Goal: Task Accomplishment & Management: Manage account settings

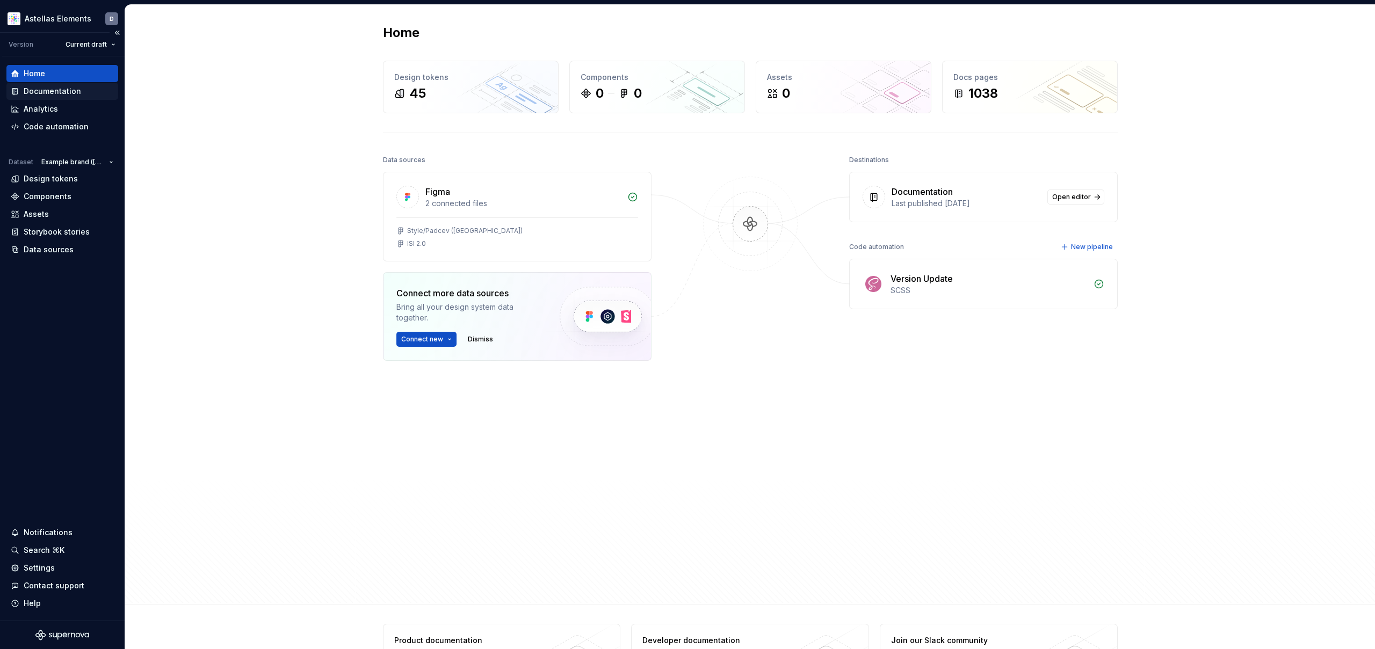
click at [75, 96] on div "Documentation" at bounding box center [52, 91] width 57 height 11
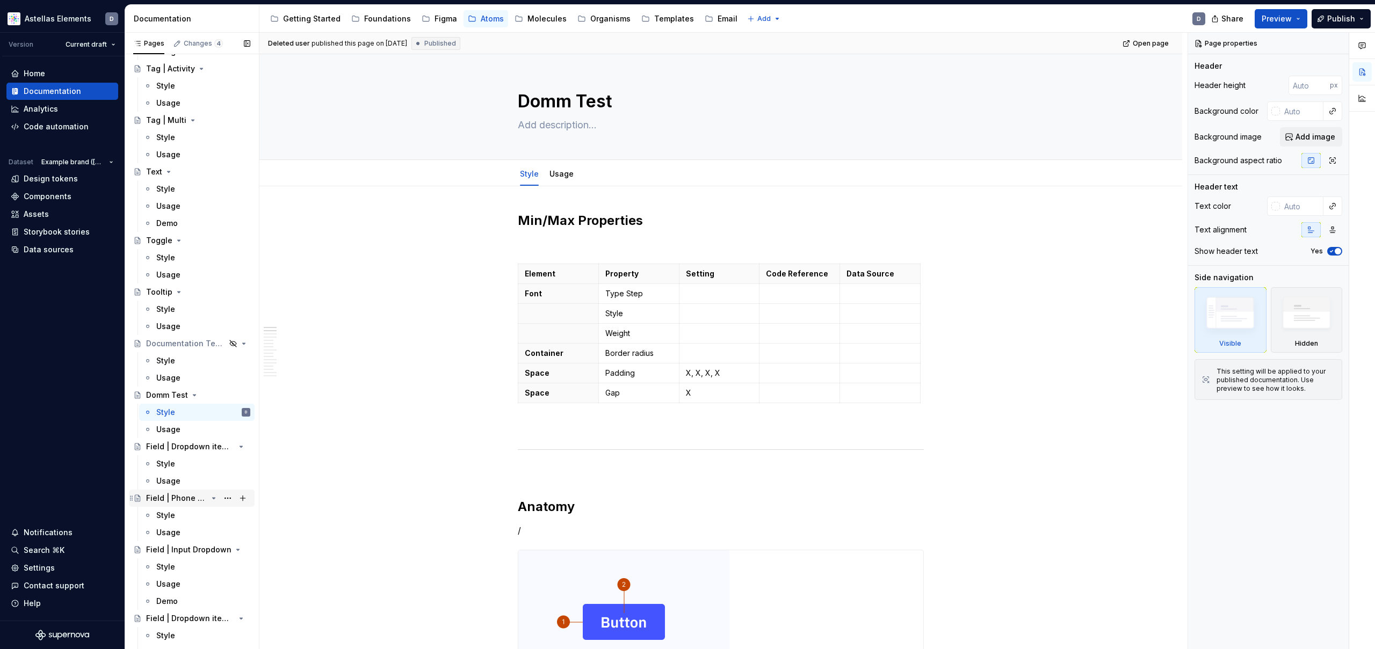
scroll to position [4900, 0]
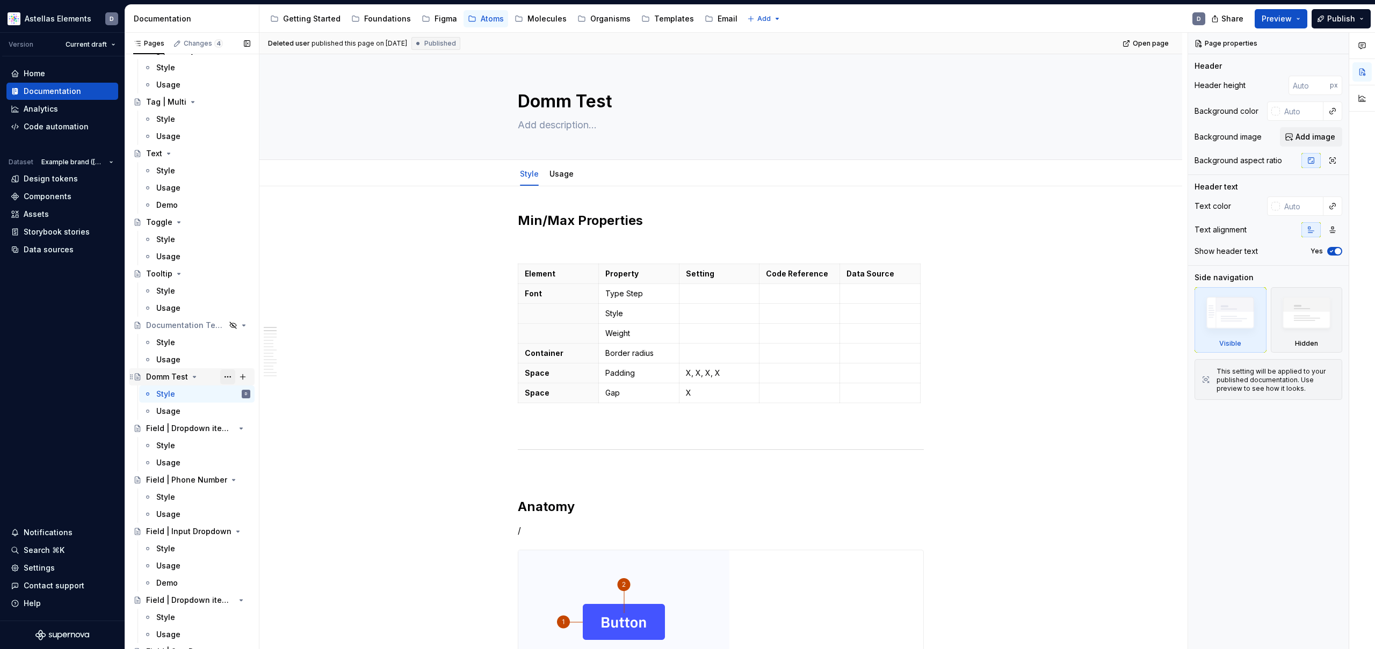
click at [231, 376] on button "Page tree" at bounding box center [227, 377] width 15 height 15
click at [231, 376] on div "Pages Changes 4 Add Accessibility guide for tree Page tree. Navigate the tree w…" at bounding box center [192, 343] width 134 height 621
click at [229, 378] on button "Page tree" at bounding box center [227, 377] width 15 height 15
click at [264, 431] on div "Hide page" at bounding box center [292, 435] width 105 height 11
click at [1335, 22] on span "Publish" at bounding box center [1341, 18] width 28 height 11
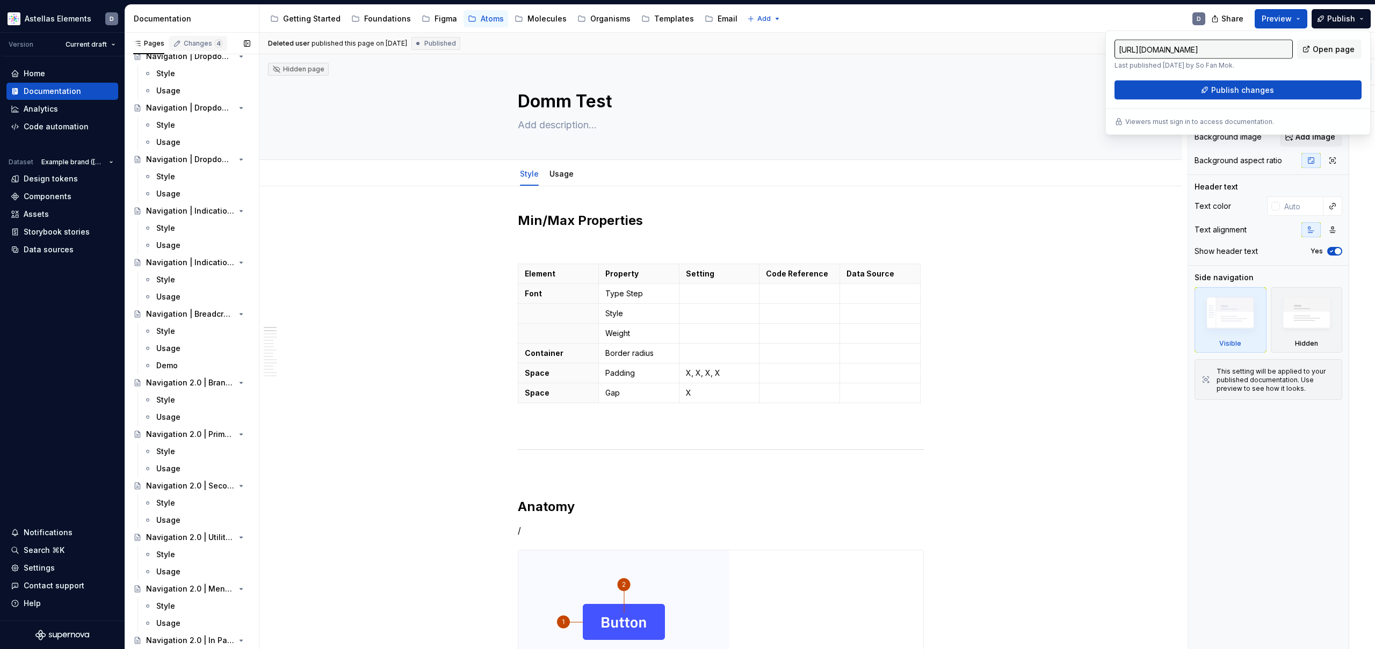
scroll to position [2994, 0]
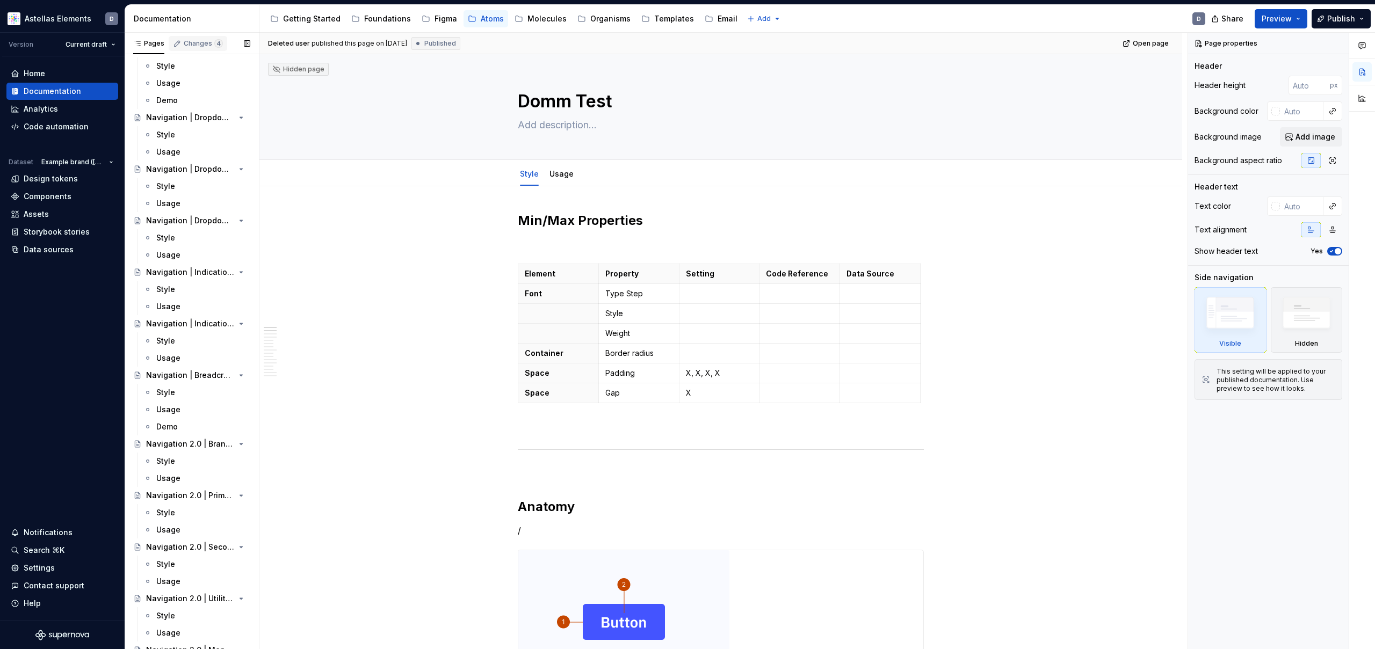
click at [199, 37] on div "Changes 4" at bounding box center [198, 43] width 59 height 15
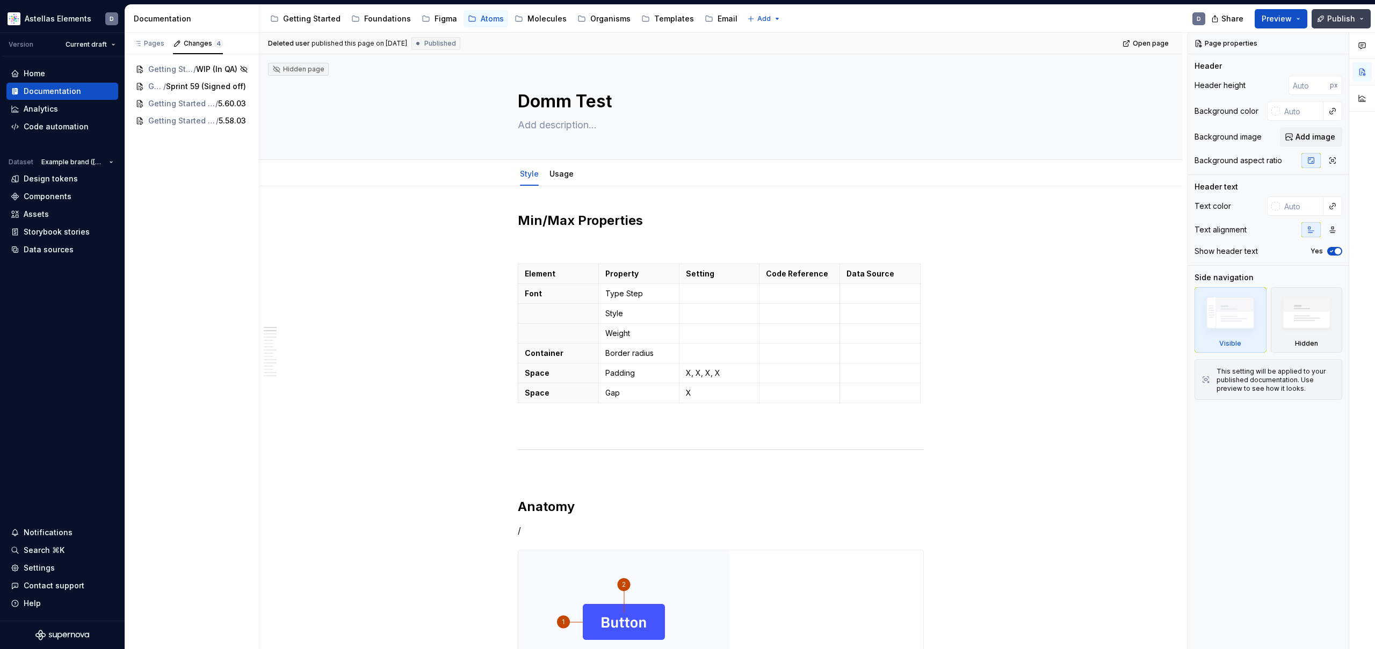
click at [1353, 20] on span "Publish" at bounding box center [1341, 18] width 28 height 11
drag, startPoint x: 307, startPoint y: 150, endPoint x: 273, endPoint y: 135, distance: 37.2
click at [307, 150] on div "Domm Test" at bounding box center [720, 106] width 837 height 105
click at [184, 83] on span "Sprint 59 (Signed off)" at bounding box center [197, 86] width 67 height 11
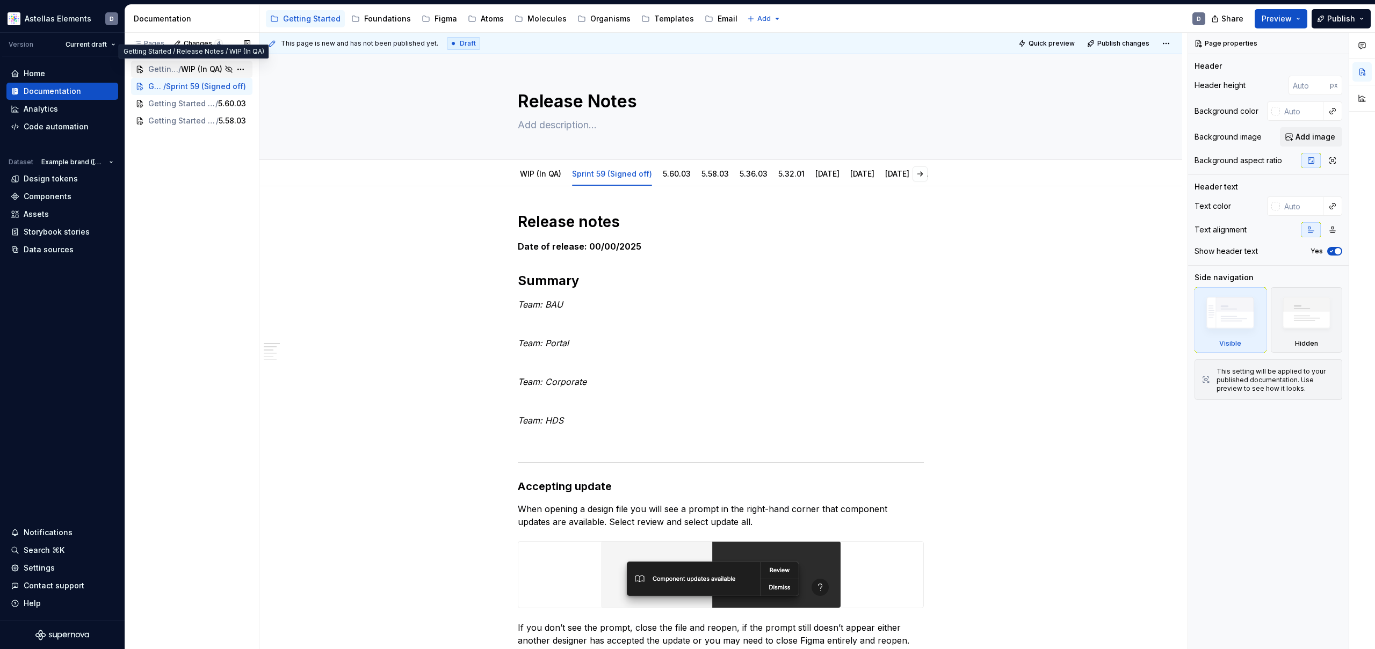
click at [182, 71] on span "WIP (In QA)" at bounding box center [201, 69] width 41 height 11
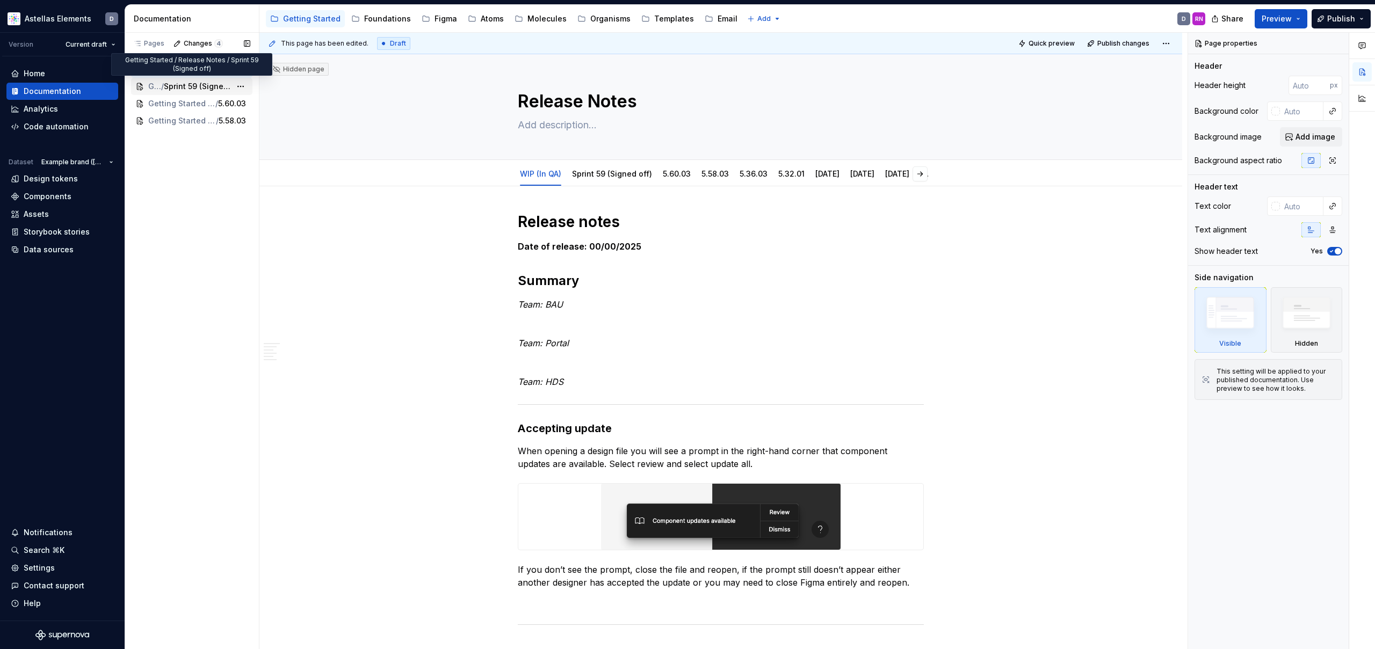
click at [183, 86] on span "Sprint 59 (Signed off)" at bounding box center [197, 86] width 67 height 11
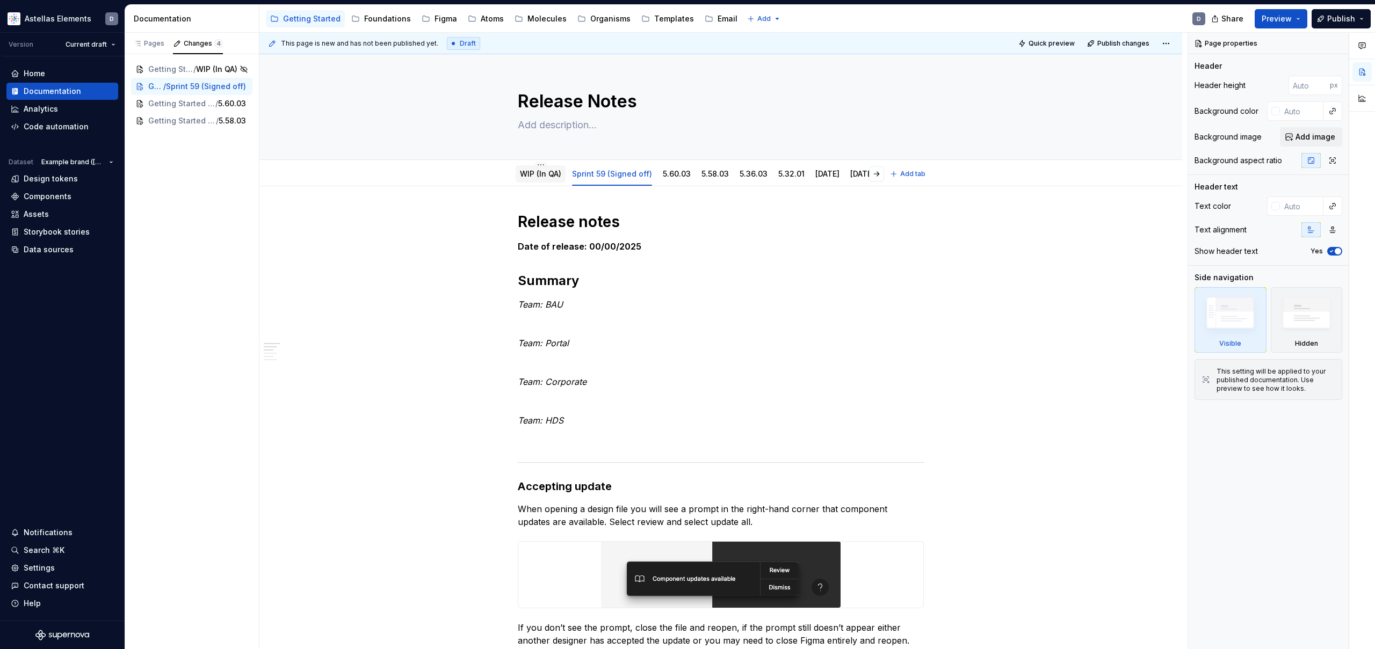
click at [535, 176] on link "WIP (In QA)" at bounding box center [540, 173] width 41 height 9
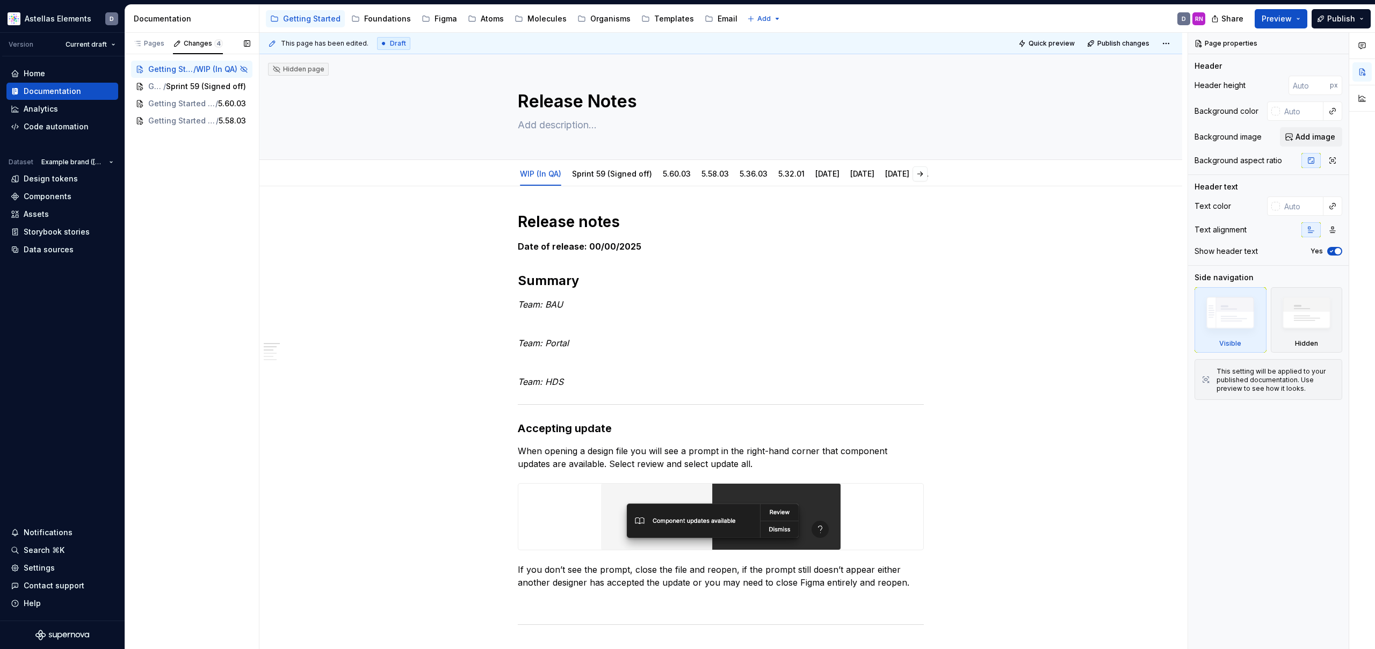
click at [165, 184] on div "Pages Changes 4 Add Accessibility guide for tree Page tree. Navigate the tree w…" at bounding box center [192, 341] width 134 height 617
click at [154, 43] on div "Pages" at bounding box center [148, 43] width 31 height 9
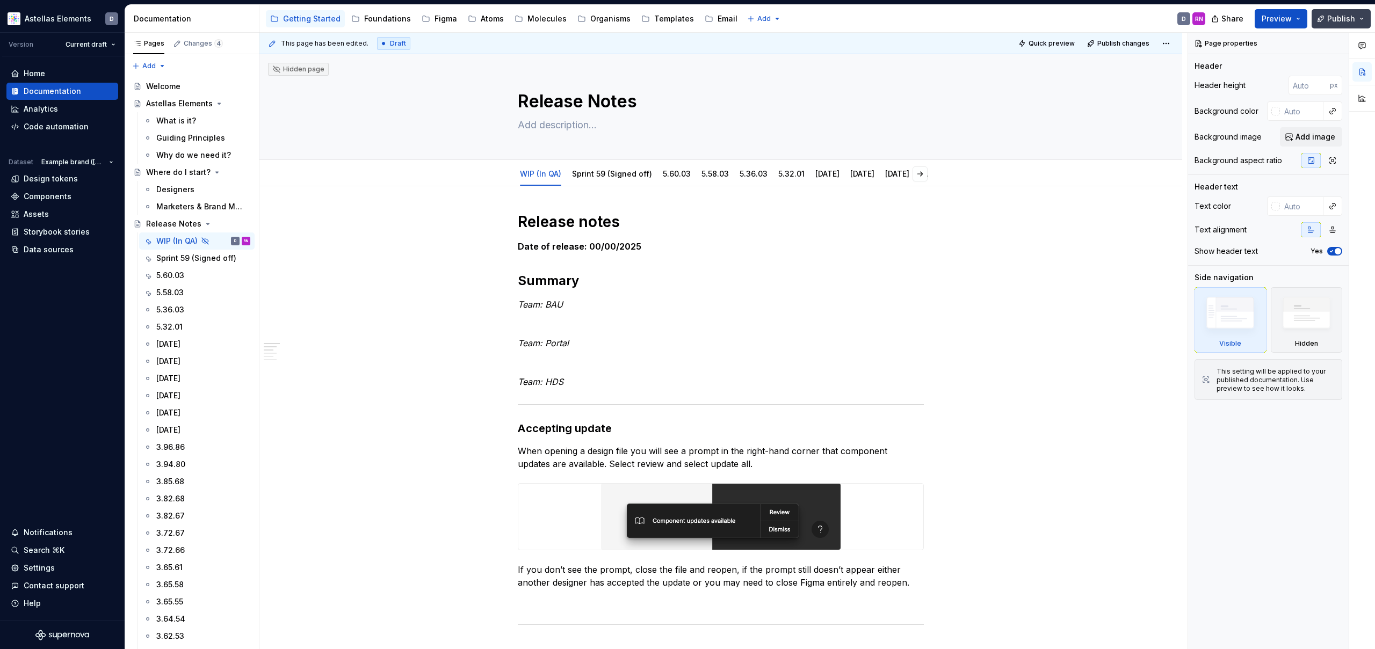
click at [1348, 19] on span "Publish" at bounding box center [1341, 18] width 28 height 11
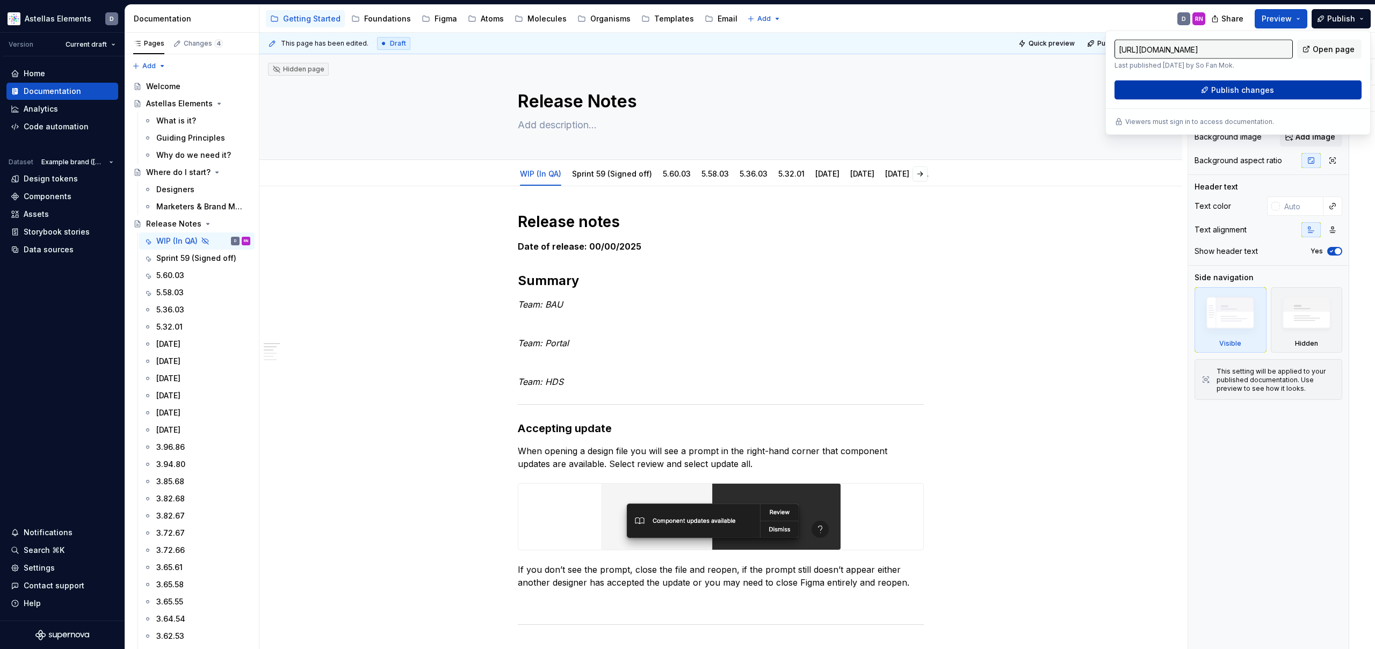
click at [1283, 92] on button "Publish changes" at bounding box center [1237, 90] width 247 height 19
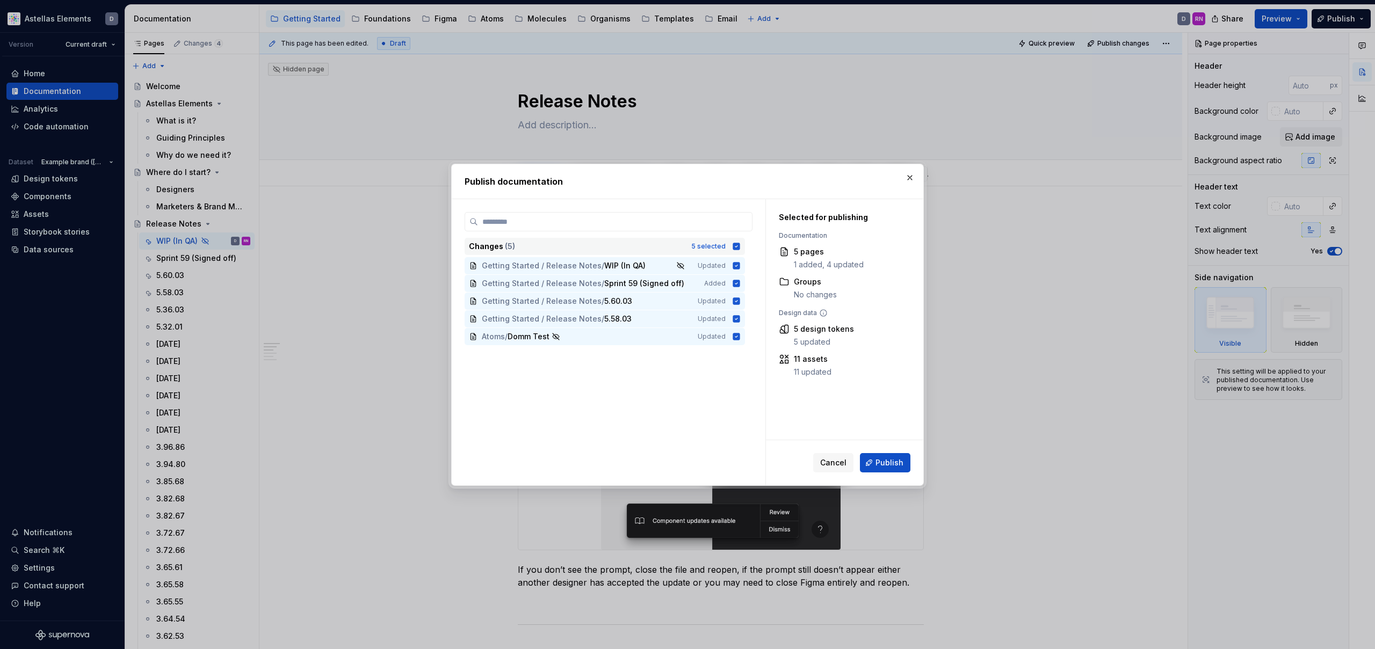
click at [740, 245] on icon at bounding box center [736, 246] width 7 height 7
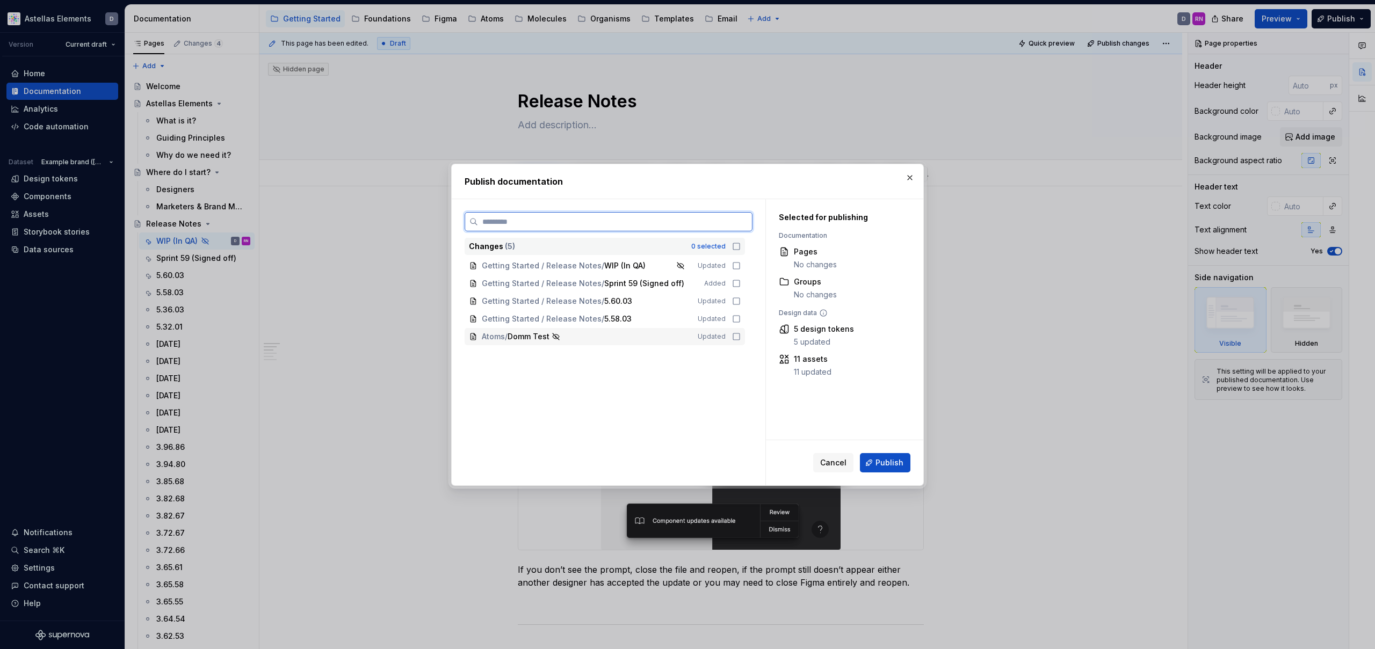
click at [741, 336] on icon at bounding box center [736, 336] width 9 height 9
click at [895, 462] on span "Publish" at bounding box center [889, 463] width 28 height 11
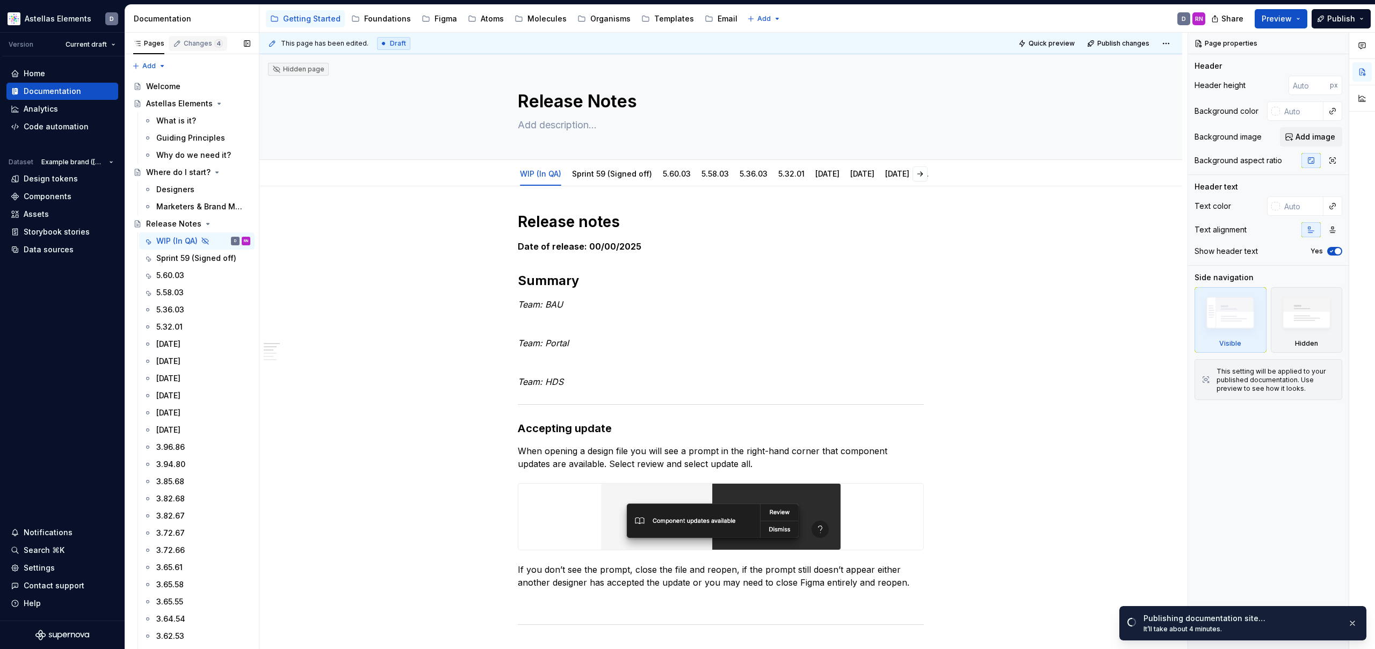
click at [196, 49] on div "Changes 4" at bounding box center [198, 43] width 59 height 15
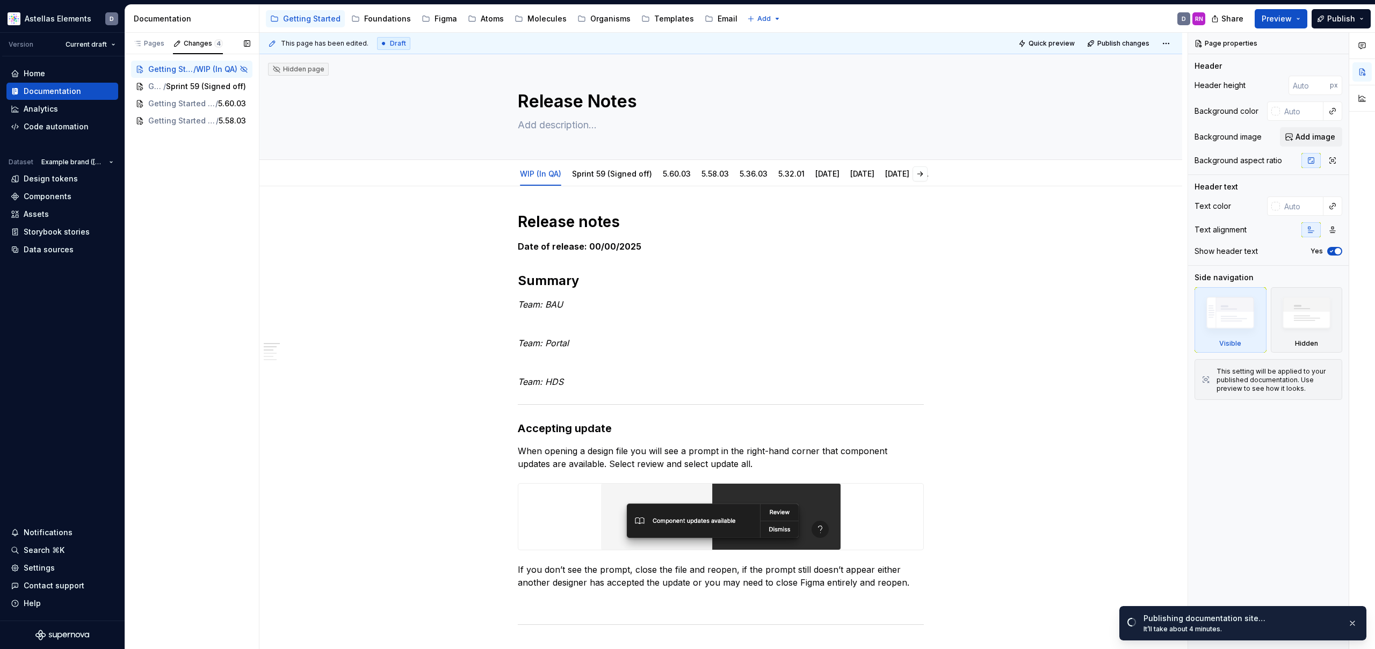
click at [213, 188] on div "Pages Changes 4 Add Accessibility guide for tree Page tree. Navigate the tree w…" at bounding box center [192, 341] width 134 height 617
type textarea "*"
